Goal: Information Seeking & Learning: Learn about a topic

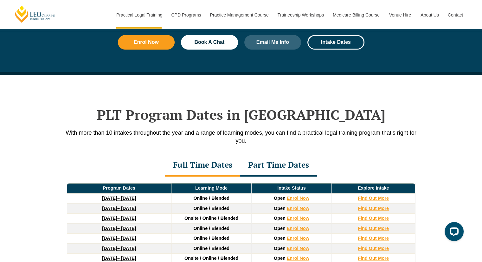
scroll to position [752, 0]
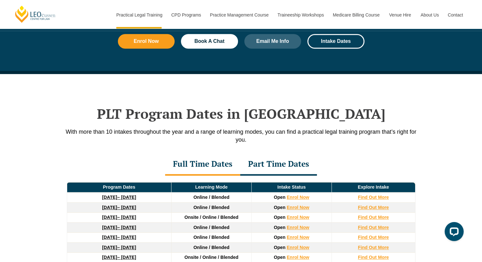
click at [267, 166] on div "Part Time Dates" at bounding box center [278, 164] width 77 height 22
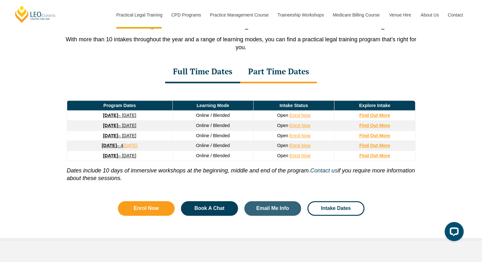
scroll to position [847, 0]
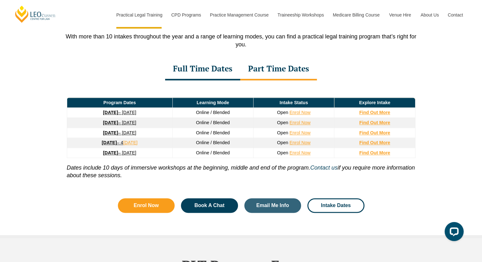
click at [198, 68] on div "Full Time Dates" at bounding box center [202, 69] width 75 height 22
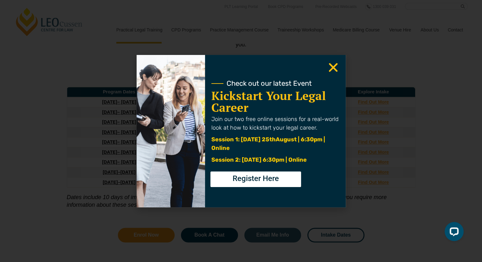
click at [331, 67] on icon "Close" at bounding box center [333, 67] width 12 height 12
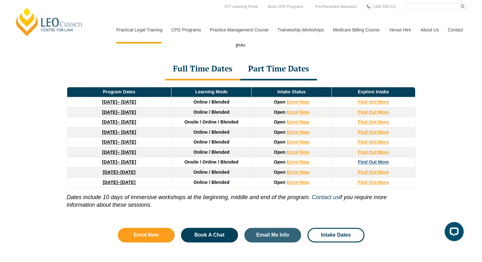
click at [369, 163] on strong "Find Out More" at bounding box center [373, 161] width 31 height 5
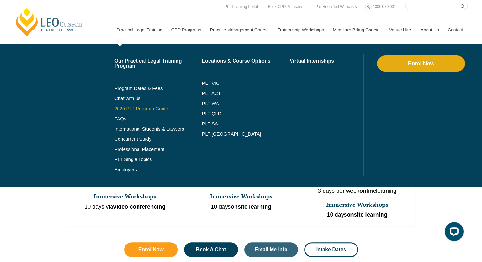
click at [127, 108] on link "2025 PLT Program Guide" at bounding box center [151, 108] width 72 height 5
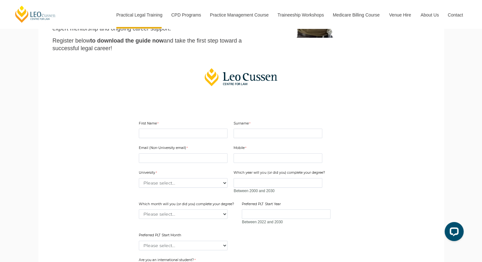
scroll to position [113, 0]
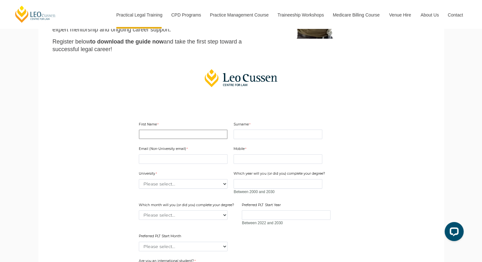
click at [192, 134] on input "First Name" at bounding box center [183, 134] width 89 height 10
type input "[PERSON_NAME]"
type input "[EMAIL_ADDRESS][DOMAIN_NAME]"
type input "0401449037"
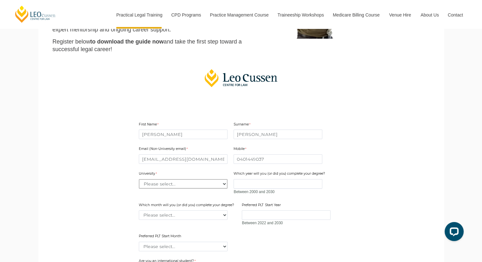
click at [178, 184] on select "Please select... [GEOGRAPHIC_DATA] [GEOGRAPHIC_DATA] [GEOGRAPHIC_DATA] [GEOGRAP…" at bounding box center [183, 184] width 89 height 10
select select "tfa_2197"
click at [139, 179] on select "Please select... [GEOGRAPHIC_DATA] [GEOGRAPHIC_DATA] [GEOGRAPHIC_DATA] [GEOGRAP…" at bounding box center [183, 184] width 89 height 10
click at [253, 183] on input "Which year will you (or did you) complete your degree?" at bounding box center [278, 184] width 89 height 10
type input "2025"
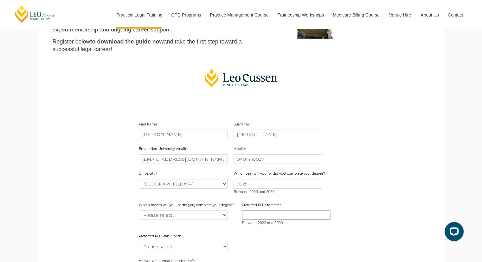
click at [264, 216] on input "Preferred PLT Start Year" at bounding box center [286, 215] width 89 height 10
type input "2026"
click at [202, 214] on select "Please select... January February March April May June July August September Oc…" at bounding box center [183, 215] width 89 height 10
select select "tfa_2233"
click at [139, 210] on select "Please select... January February March April May June July August September Oc…" at bounding box center [183, 215] width 89 height 10
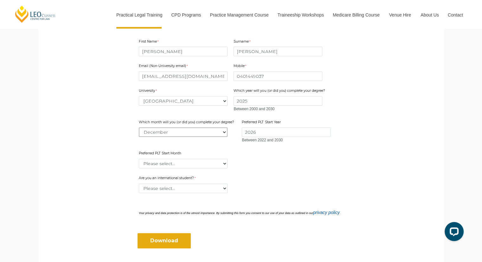
scroll to position [196, 0]
click at [188, 164] on select "Please select... January February March April May June July August September Oc…" at bounding box center [183, 163] width 89 height 10
select select "tfa_2342"
click at [139, 158] on select "Please select... January February March April May June July August September Oc…" at bounding box center [183, 163] width 89 height 10
click at [166, 241] on input "Download" at bounding box center [164, 240] width 53 height 15
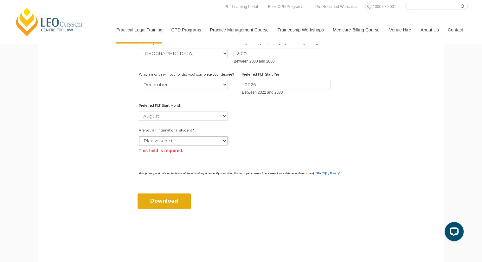
scroll to position [243, 0]
click at [197, 142] on select "Please select... Yes No" at bounding box center [183, 141] width 89 height 10
select select "tfa_60"
click at [139, 136] on select "Please select... Yes No" at bounding box center [183, 141] width 89 height 10
click at [172, 203] on input "Download" at bounding box center [164, 201] width 53 height 15
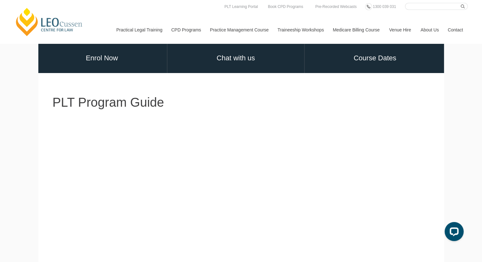
scroll to position [0, 0]
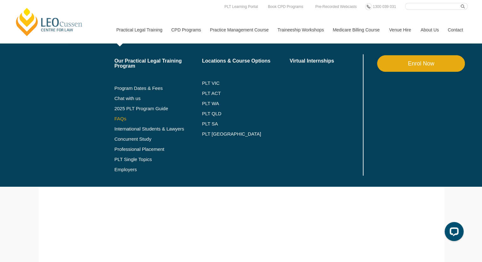
click at [120, 118] on link "FAQs" at bounding box center [159, 118] width 88 height 5
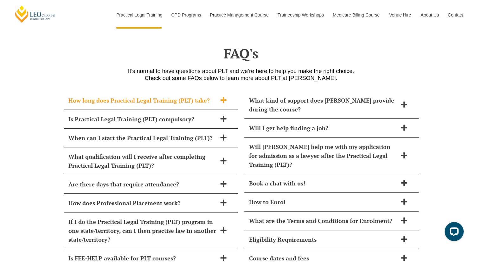
click at [220, 96] on span at bounding box center [223, 100] width 13 height 8
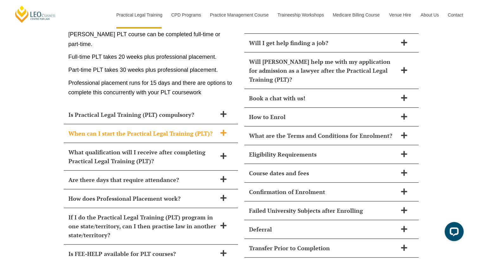
scroll to position [2753, 0]
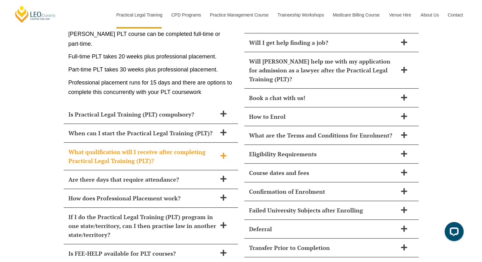
click at [198, 147] on span "What qualification will I receive after completing Practical Legal Training (PL…" at bounding box center [143, 156] width 148 height 18
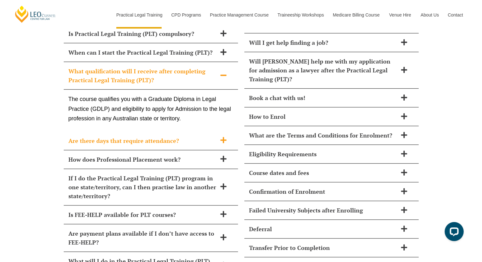
click at [198, 131] on div "Are there days that require attendance?" at bounding box center [151, 140] width 174 height 19
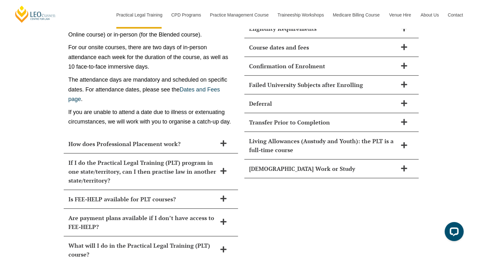
scroll to position [2879, 0]
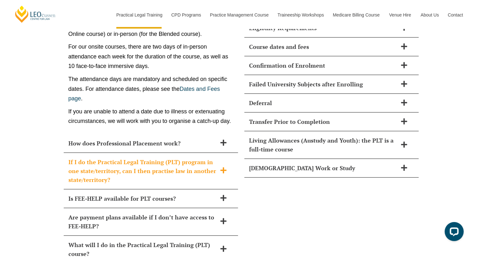
click at [181, 157] on span "If I do the Practical Legal Training (PLT) program in one state/territory, can …" at bounding box center [143, 170] width 148 height 27
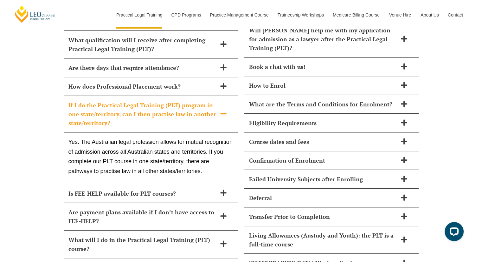
scroll to position [2772, 0]
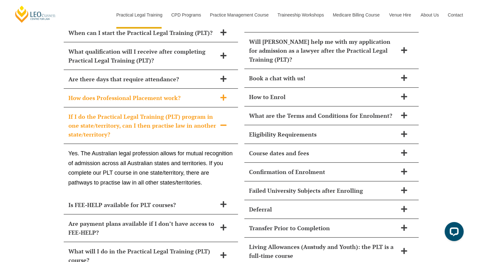
click at [176, 93] on span "How does Professional Placement work?" at bounding box center [143, 97] width 148 height 9
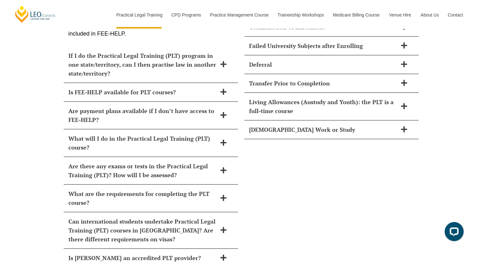
scroll to position [2916, 0]
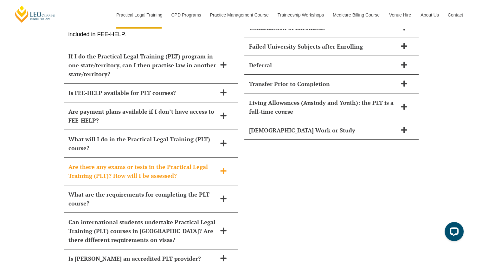
click at [199, 162] on span "Are there any exams or tests in the Practical Legal Training (PLT)? How will I …" at bounding box center [143, 171] width 148 height 18
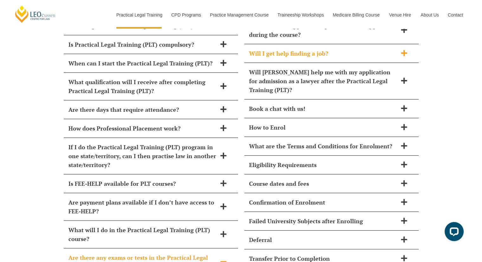
scroll to position [2742, 0]
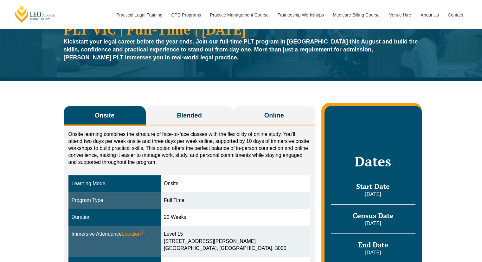
scroll to position [37, 0]
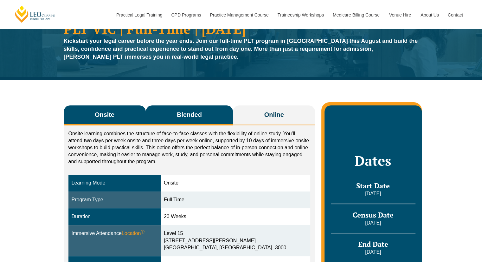
click at [190, 112] on span "Blended" at bounding box center [189, 114] width 25 height 9
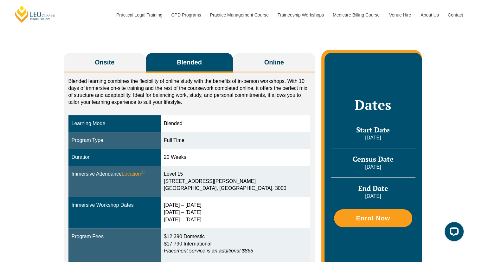
scroll to position [90, 0]
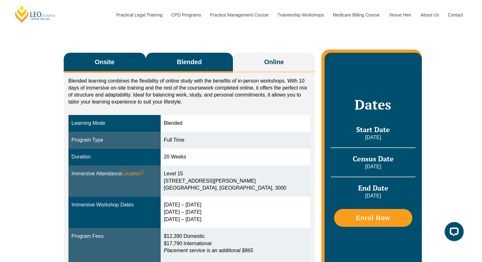
click at [115, 59] on button "Onsite" at bounding box center [105, 63] width 82 height 20
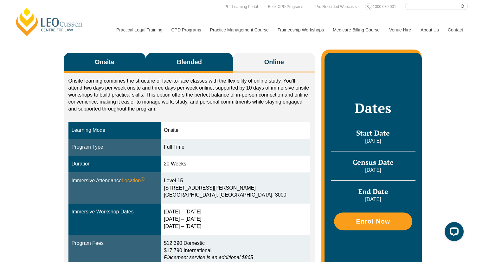
click at [183, 62] on span "Blended" at bounding box center [189, 61] width 25 height 9
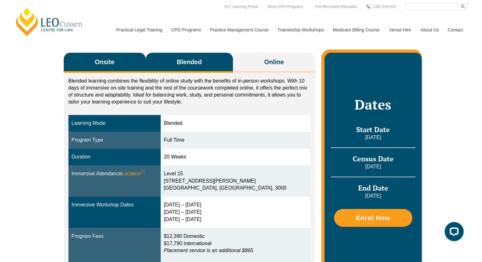
click at [126, 59] on button "Onsite" at bounding box center [105, 63] width 82 height 20
